Goal: Task Accomplishment & Management: Complete application form

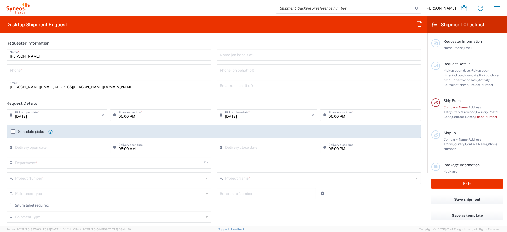
type input "[GEOGRAPHIC_DATA]"
type input "IVH Mexico SA de CV"
type input "3110"
click at [151, 73] on input "tel" at bounding box center [109, 69] width 198 height 9
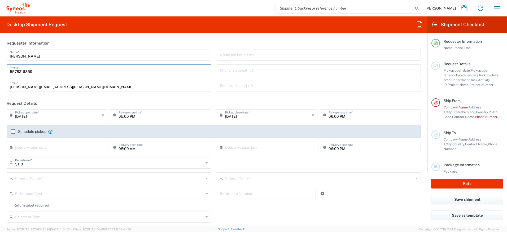
scroll to position [27, 0]
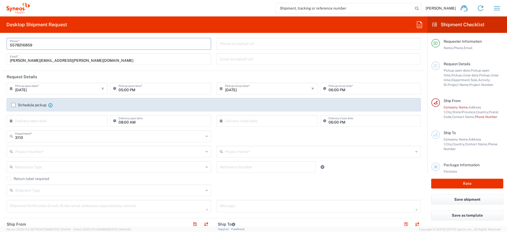
type input "5578216859"
click at [85, 92] on input "[DATE]" at bounding box center [58, 88] width 86 height 9
click at [64, 137] on span "21" at bounding box center [65, 136] width 8 height 7
type input "[DATE]"
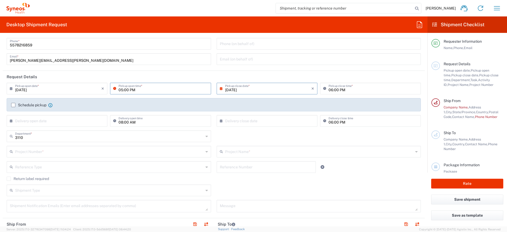
click at [132, 90] on input "05:00 PM" at bounding box center [163, 88] width 89 height 9
click at [132, 90] on input "09:00 PM" at bounding box center [163, 88] width 89 height 9
type input "09:00 AM"
click at [329, 91] on input "06:00 PM" at bounding box center [373, 88] width 89 height 9
type input "04:00 PM"
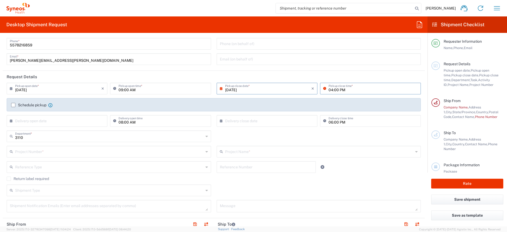
click at [13, 105] on label "Schedule pickup" at bounding box center [28, 105] width 35 height 4
click at [13, 105] on input "Schedule pickup" at bounding box center [13, 105] width 0 height 0
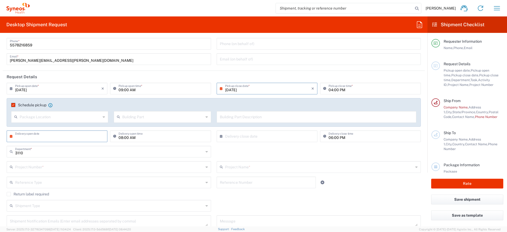
click at [46, 140] on input "text" at bounding box center [58, 135] width 86 height 9
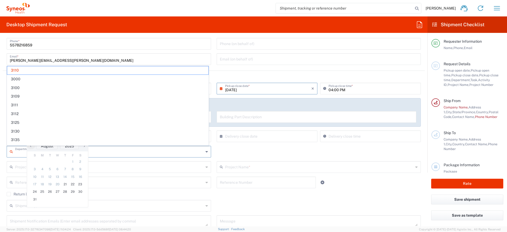
click at [117, 154] on input "text" at bounding box center [109, 151] width 189 height 9
click at [44, 71] on span "3110" at bounding box center [107, 70] width 201 height 8
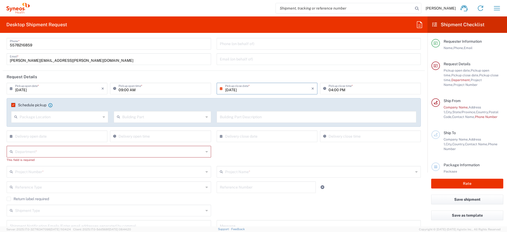
click at [100, 160] on div "This field is required" at bounding box center [109, 160] width 205 height 5
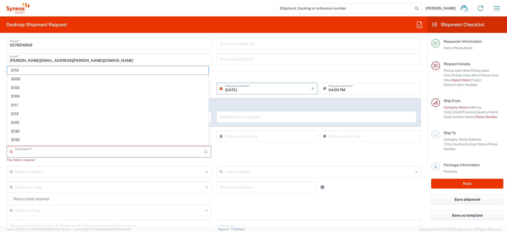
click at [100, 152] on input "text" at bounding box center [109, 151] width 189 height 9
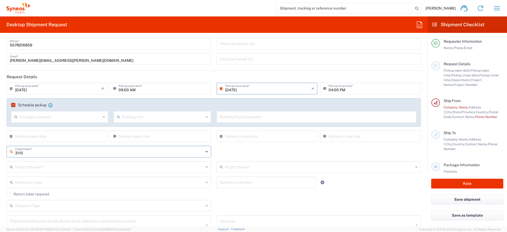
type input "3110"
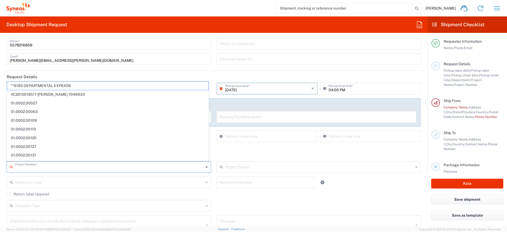
click at [129, 166] on input "text" at bounding box center [109, 166] width 189 height 9
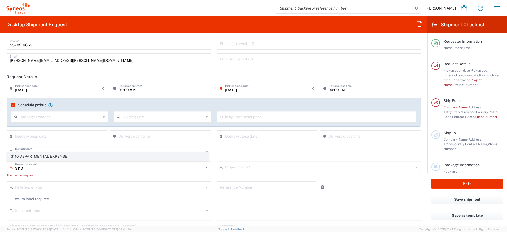
click at [113, 159] on span "3110 DEPARTMENTAL EXPENSE" at bounding box center [107, 157] width 201 height 8
type input "3110 DEPARTMENTAL EXPENSE"
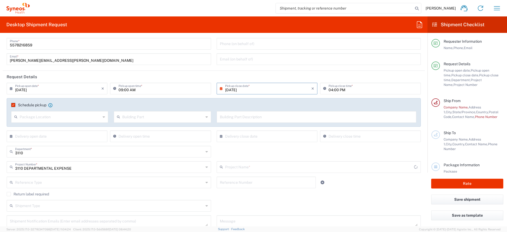
type input "3110 DEPARTMENTAL EXPENSE"
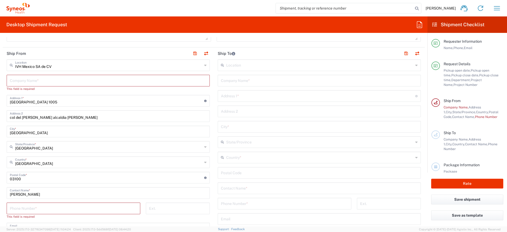
scroll to position [212, 0]
click at [87, 66] on input "text" at bounding box center [108, 65] width 187 height 9
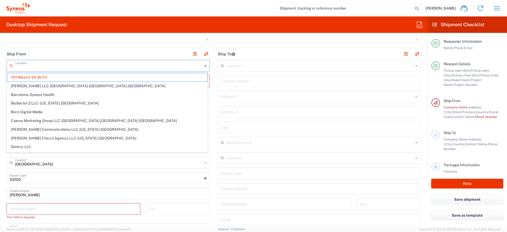
type input "a"
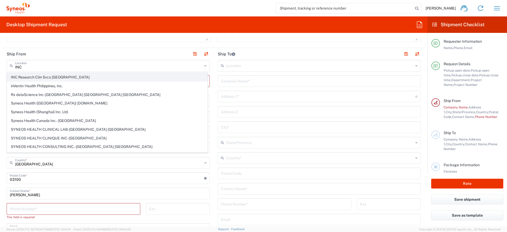
click at [77, 75] on span "INC Research Clin Svcs [GEOGRAPHIC_DATA]" at bounding box center [107, 77] width 200 height 8
type input "INC Research Clin Svcs [GEOGRAPHIC_DATA]"
type input "[STREET_ADDRESS][PERSON_NAME]"
type input "[GEOGRAPHIC_DATA], [GEOGRAPHIC_DATA]"
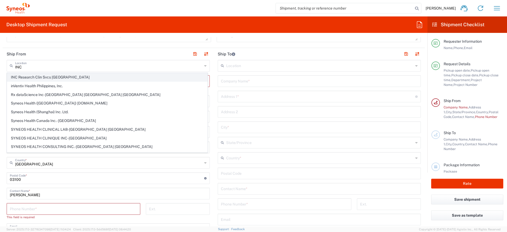
type input "Tlalnepantla"
type input "54060"
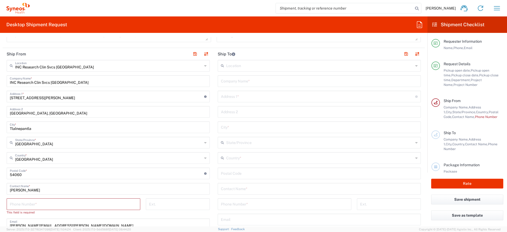
scroll to position [239, 0]
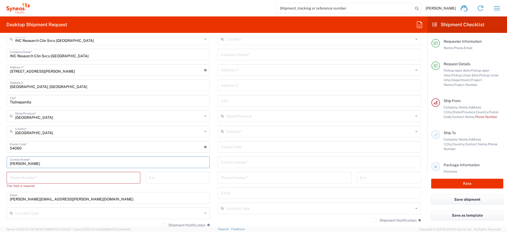
drag, startPoint x: 64, startPoint y: 165, endPoint x: 7, endPoint y: 167, distance: 56.3
click at [7, 167] on div "[PERSON_NAME] Contact Name *" at bounding box center [108, 163] width 203 height 12
type input "[PERSON_NAME]"
click at [43, 180] on input "tel" at bounding box center [73, 177] width 127 height 9
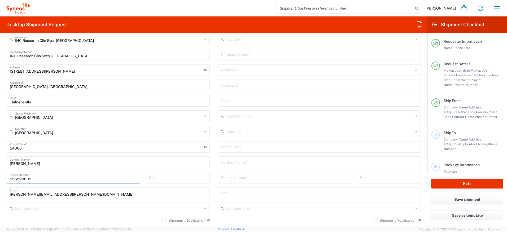
type input "5565990091"
drag, startPoint x: 27, startPoint y: 195, endPoint x: -3, endPoint y: 196, distance: 29.5
click at [0, 196] on html "[PERSON_NAME] Home Shipment estimator Shipment tracking Desktop shipment reques…" at bounding box center [253, 116] width 507 height 232
drag, startPoint x: 72, startPoint y: 194, endPoint x: -58, endPoint y: 188, distance: 129.6
click at [0, 188] on html "[PERSON_NAME] Home Shipment estimator Shipment tracking Desktop shipment reques…" at bounding box center [253, 116] width 507 height 232
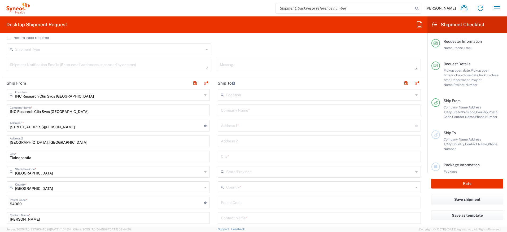
scroll to position [133, 0]
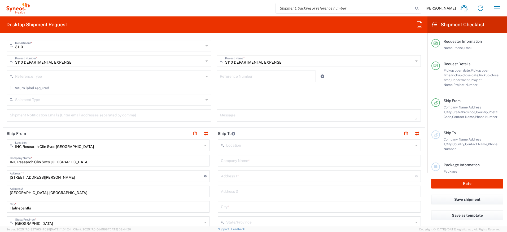
click at [245, 147] on input "text" at bounding box center [319, 144] width 187 height 9
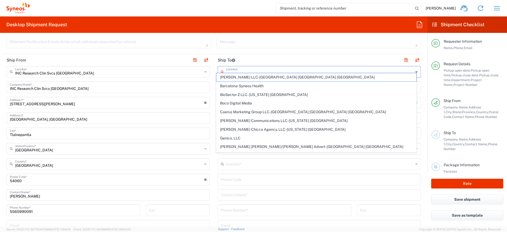
scroll to position [212, 0]
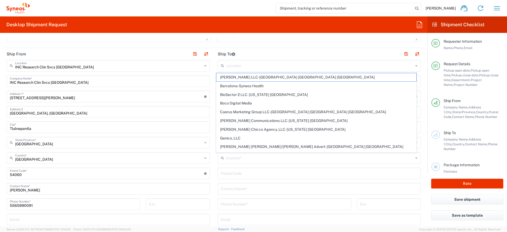
click at [211, 149] on main "INC Research Clin Svcs [GEOGRAPHIC_DATA] Location INC Research Clin Svcs [GEOGR…" at bounding box center [108, 179] width 211 height 238
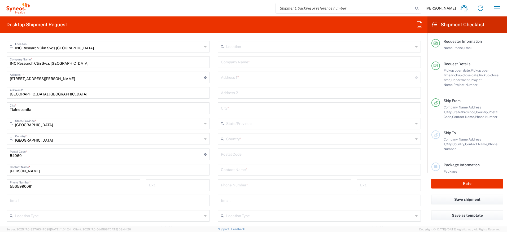
scroll to position [239, 0]
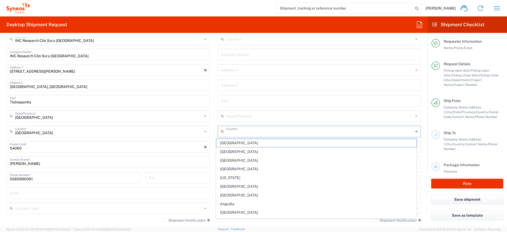
click at [237, 134] on input "text" at bounding box center [319, 131] width 187 height 9
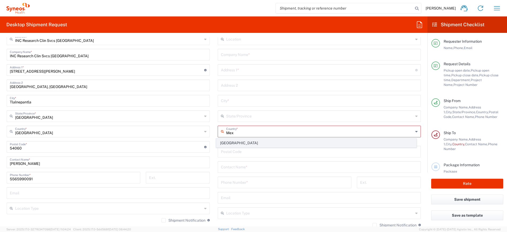
click at [237, 140] on span "[GEOGRAPHIC_DATA]" at bounding box center [317, 143] width 200 height 8
type input "[GEOGRAPHIC_DATA]"
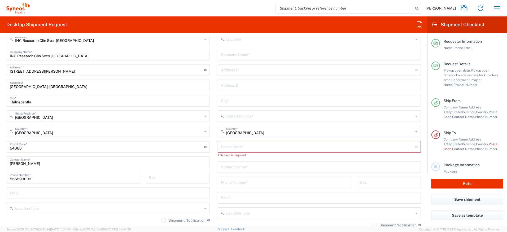
click at [235, 146] on input "undefined" at bounding box center [318, 146] width 194 height 9
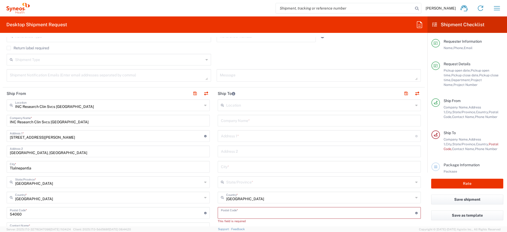
scroll to position [159, 0]
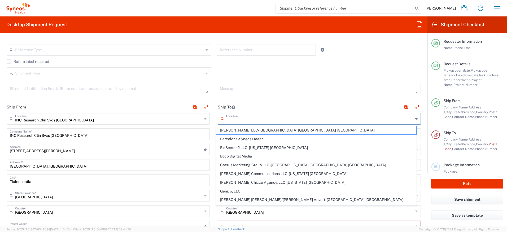
click at [231, 120] on input "text" at bounding box center [319, 118] width 187 height 9
click at [210, 133] on main "INC Research Clin Svcs [GEOGRAPHIC_DATA] Location INC Research Clin Svcs [GEOGR…" at bounding box center [108, 232] width 211 height 238
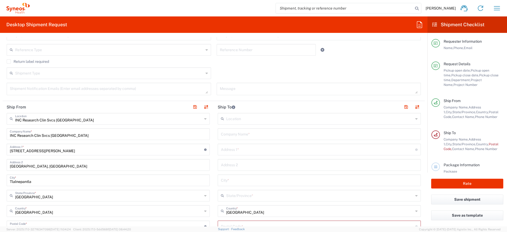
click at [222, 133] on input "text" at bounding box center [319, 133] width 197 height 9
type input "Home"
click at [232, 147] on input "text" at bounding box center [318, 149] width 194 height 9
type input "[PERSON_NAME] [PERSON_NAME] 536"
click at [236, 166] on input "text" at bounding box center [319, 164] width 197 height 9
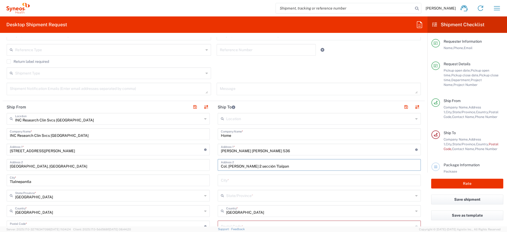
type input "Col. [PERSON_NAME] 2 sección Tlalpan"
click at [237, 179] on input "text" at bounding box center [319, 179] width 197 height 9
type input "[GEOGRAPHIC_DATA]"
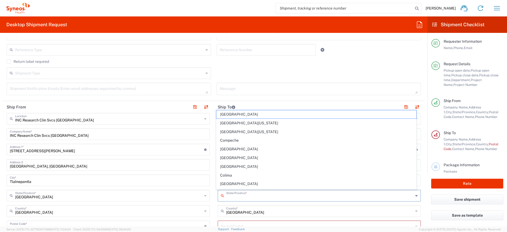
click at [236, 195] on input "text" at bounding box center [319, 195] width 187 height 9
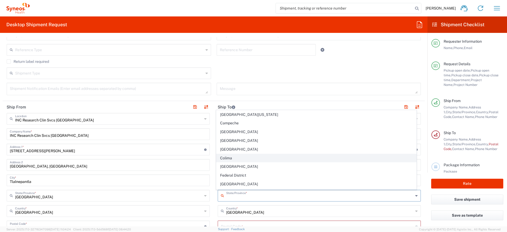
scroll to position [27, 0]
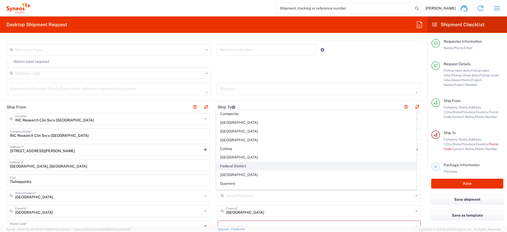
click at [241, 168] on span "Federal District" at bounding box center [317, 166] width 200 height 8
type input "Federal District"
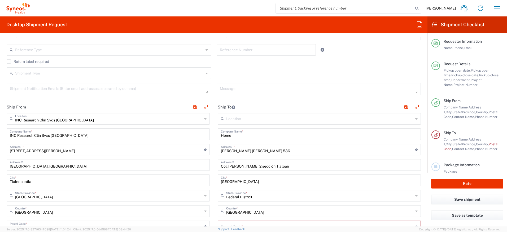
scroll to position [186, 0]
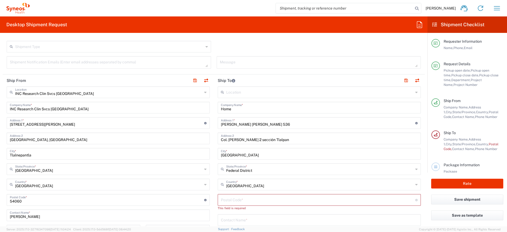
click at [239, 196] on input "undefined" at bounding box center [318, 199] width 194 height 9
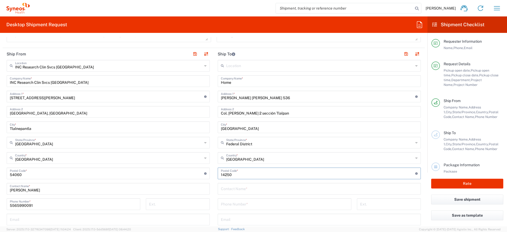
scroll to position [239, 0]
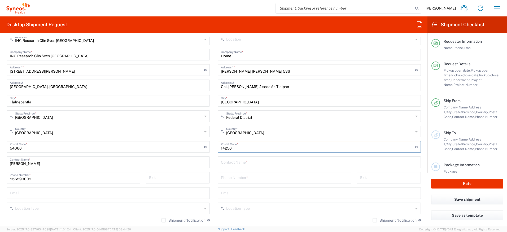
type input "14250"
click at [249, 167] on div "Contact Name *" at bounding box center [319, 163] width 203 height 12
click at [248, 165] on input "text" at bounding box center [319, 161] width 197 height 9
type input "[PERSON_NAME] [PERSON_NAME]"
click at [243, 177] on input "tel" at bounding box center [284, 177] width 127 height 9
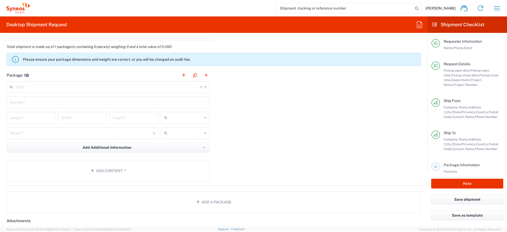
scroll to position [478, 0]
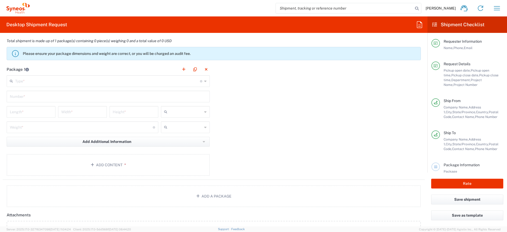
type input "5578216859"
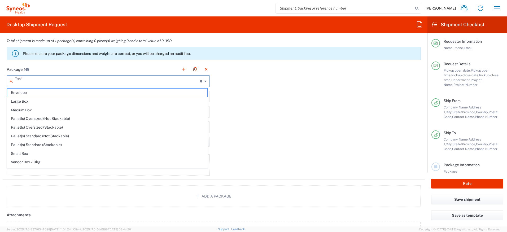
click at [110, 85] on input "text" at bounding box center [107, 80] width 185 height 9
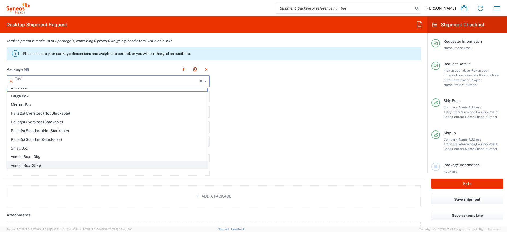
scroll to position [0, 0]
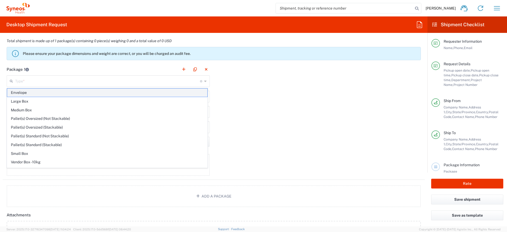
click at [68, 92] on span "Envelope" at bounding box center [107, 93] width 200 height 8
type input "Envelope"
type input "1"
type input "9.5"
type input "12.5"
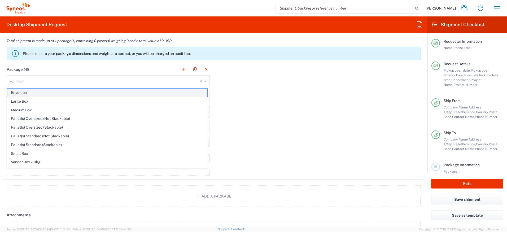
type input "0.25"
type input "in"
type input "0.45"
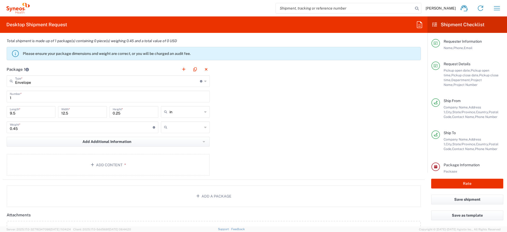
click at [204, 129] on icon at bounding box center [205, 127] width 2 height 8
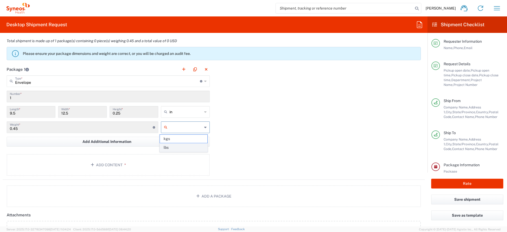
click at [182, 145] on span "lbs" at bounding box center [183, 148] width 47 height 8
type input "lbs"
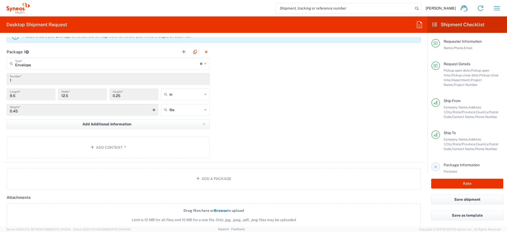
scroll to position [504, 0]
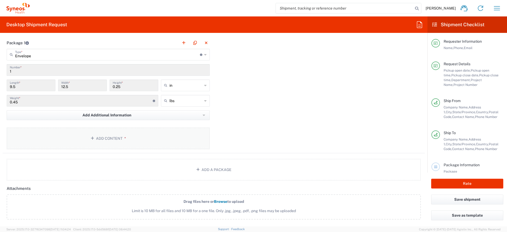
click at [139, 142] on button "Add Content *" at bounding box center [108, 139] width 203 height 22
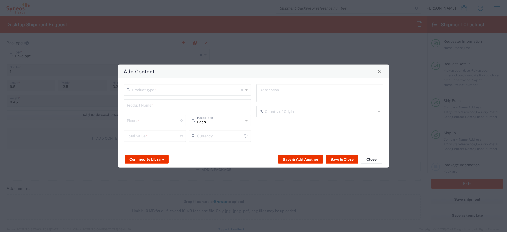
type input "US Dollar"
click at [193, 94] on input "text" at bounding box center [186, 89] width 109 height 9
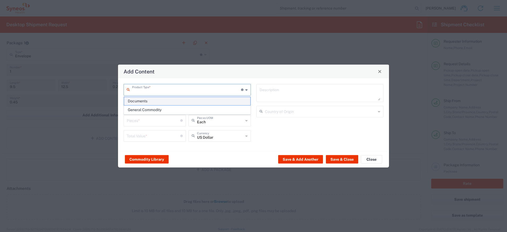
click at [183, 101] on span "Documents" at bounding box center [187, 101] width 126 height 8
type input "Documents"
type input "1"
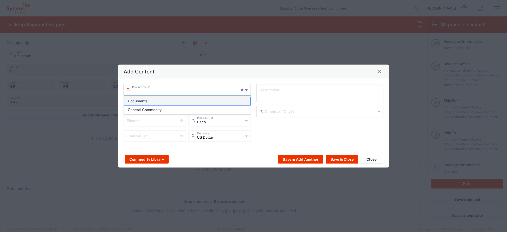
type textarea "Documents"
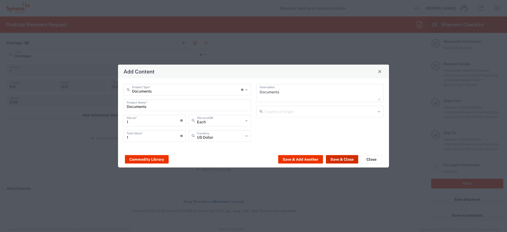
click at [340, 160] on button "Save & Close" at bounding box center [342, 159] width 32 height 8
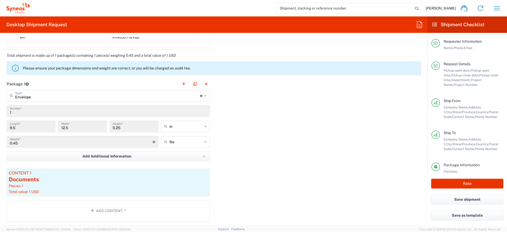
scroll to position [451, 0]
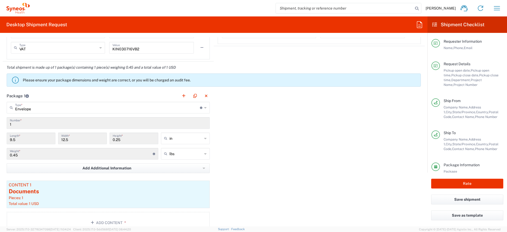
click at [205, 109] on icon at bounding box center [205, 107] width 2 height 8
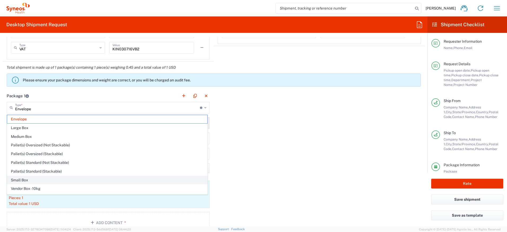
click at [166, 179] on span "Small Box" at bounding box center [107, 180] width 200 height 8
type input "Small Box"
type input "12.25"
type input "11"
type input "1.5"
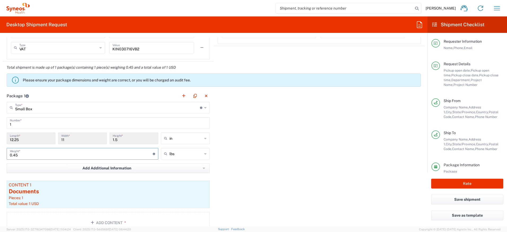
click at [132, 158] on input "0.45" at bounding box center [81, 153] width 143 height 9
type input "0"
type input "2"
click at [241, 168] on div "Package 1 Small Box Type * Material used to package goods Envelope Large Box Me…" at bounding box center [214, 164] width 422 height 148
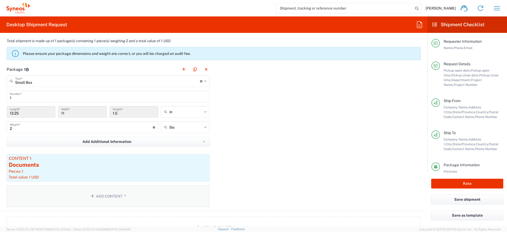
click at [123, 195] on span "*" at bounding box center [124, 196] width 3 height 4
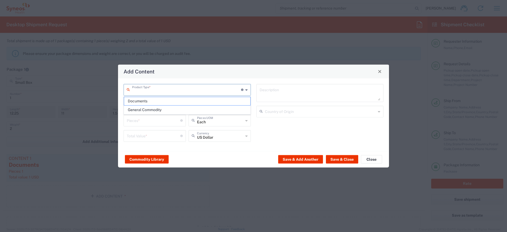
click at [184, 92] on input "text" at bounding box center [186, 89] width 109 height 9
click at [178, 108] on span "General Commodity" at bounding box center [187, 110] width 126 height 8
type input "General Commodity"
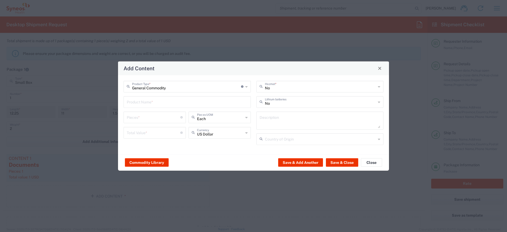
click at [176, 103] on input "text" at bounding box center [187, 101] width 121 height 9
type input "P"
type input "c"
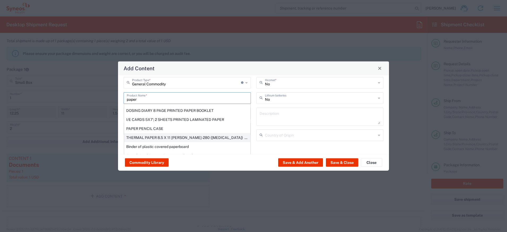
scroll to position [0, 0]
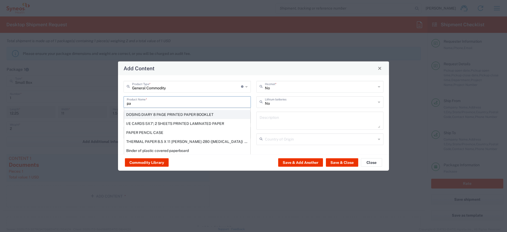
type input "p"
type input "o"
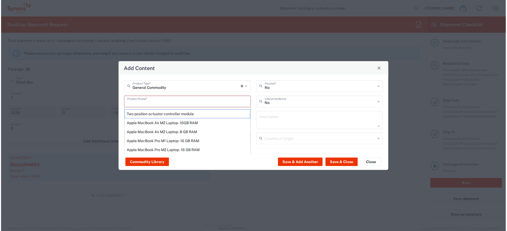
scroll to position [478, 0]
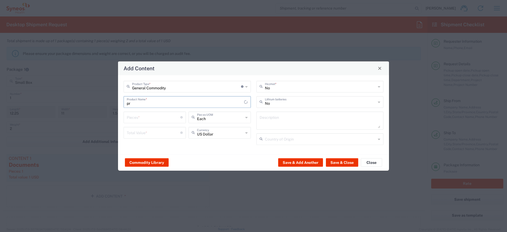
type input "p"
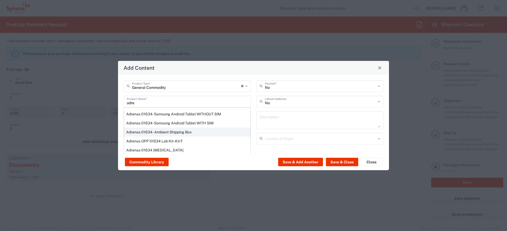
click at [171, 131] on div "Adrenas 01634 - Ambient Shipping Box" at bounding box center [187, 131] width 126 height 9
type input "Adrenas 01634 - Ambient Shipping Box"
type input "1"
type textarea "AmbientÂ PlusâLCÂ (PBMC samples)Â"
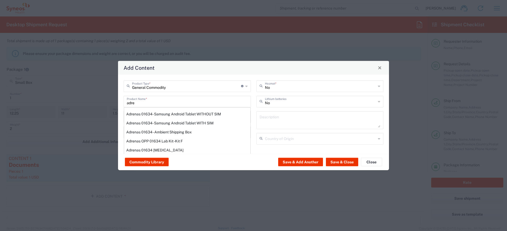
type input "[GEOGRAPHIC_DATA]"
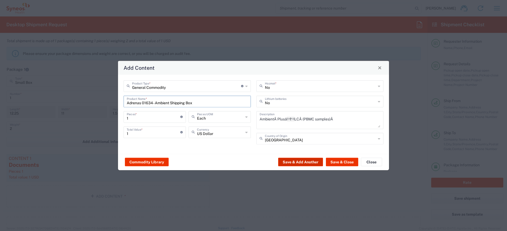
click at [313, 162] on button "Save & Add Another" at bounding box center [300, 162] width 45 height 8
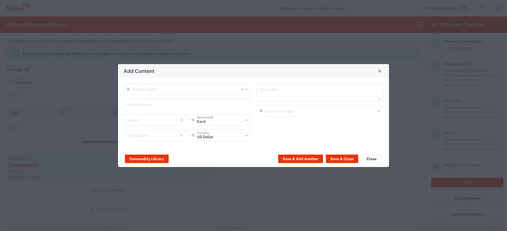
click at [209, 90] on input "text" at bounding box center [186, 88] width 109 height 9
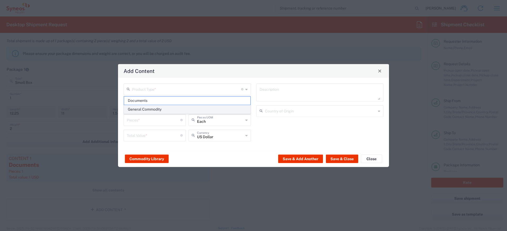
click at [182, 107] on span "General Commodity" at bounding box center [187, 109] width 126 height 8
type input "General Commodity"
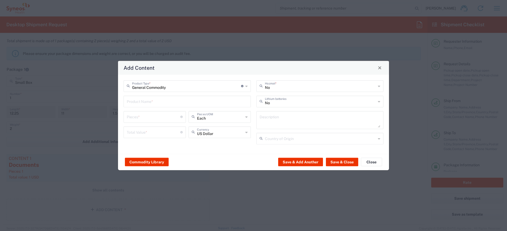
click at [171, 103] on input "text" at bounding box center [187, 100] width 121 height 9
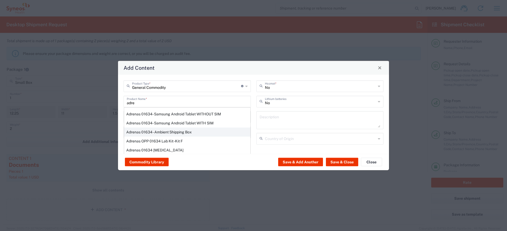
click at [188, 131] on div "Adrenas 01634 - Ambient Shipping Box" at bounding box center [187, 131] width 126 height 9
type input "Adrenas 01634 - Ambient Shipping Box"
type input "1"
type textarea "AmbientÂ PlusâLCÂ (PBMC samples)Â"
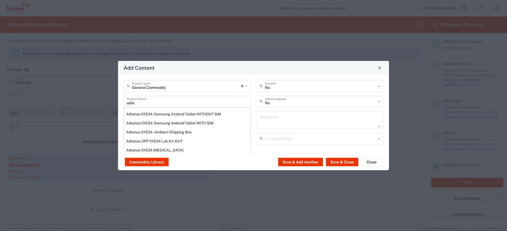
type input "[GEOGRAPHIC_DATA]"
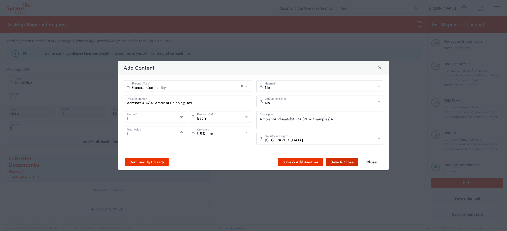
click at [335, 164] on button "Save & Close" at bounding box center [342, 162] width 32 height 8
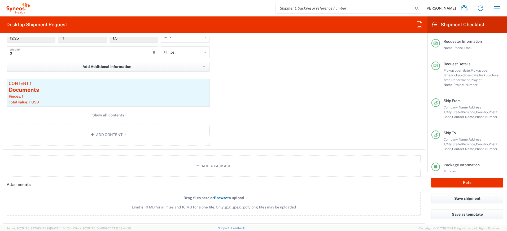
scroll to position [557, 0]
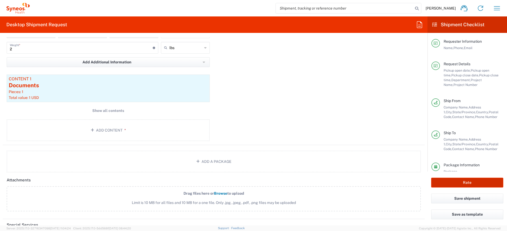
click at [459, 181] on button "Rate" at bounding box center [467, 183] width 72 height 10
type input "3110 DEPARTMENTAL EXPENSE"
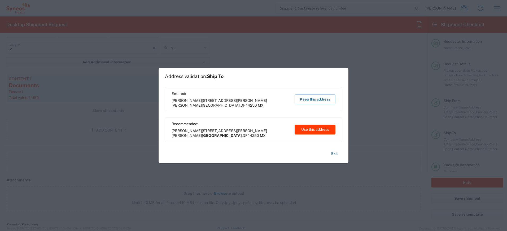
click at [318, 128] on button "Use this address" at bounding box center [315, 130] width 41 height 10
type input "[GEOGRAPHIC_DATA]"
type input "Federal District"
type input "[GEOGRAPHIC_DATA]"
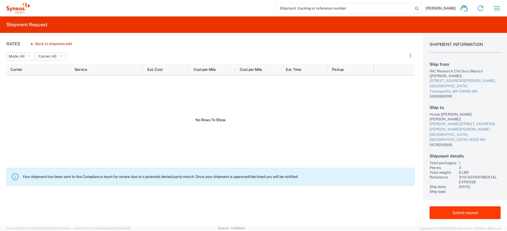
click at [474, 215] on button "Submit request" at bounding box center [465, 212] width 71 height 13
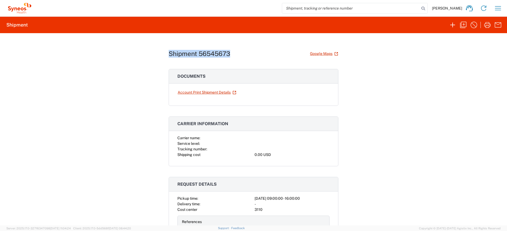
drag, startPoint x: 231, startPoint y: 54, endPoint x: 158, endPoint y: 53, distance: 72.4
click at [158, 53] on div "Shipment 56545673 Google Maps Documents Account Print Shipment Details Carrier …" at bounding box center [253, 129] width 507 height 192
copy h1 "Shipment 56545673"
